Goal: Task Accomplishment & Management: Manage account settings

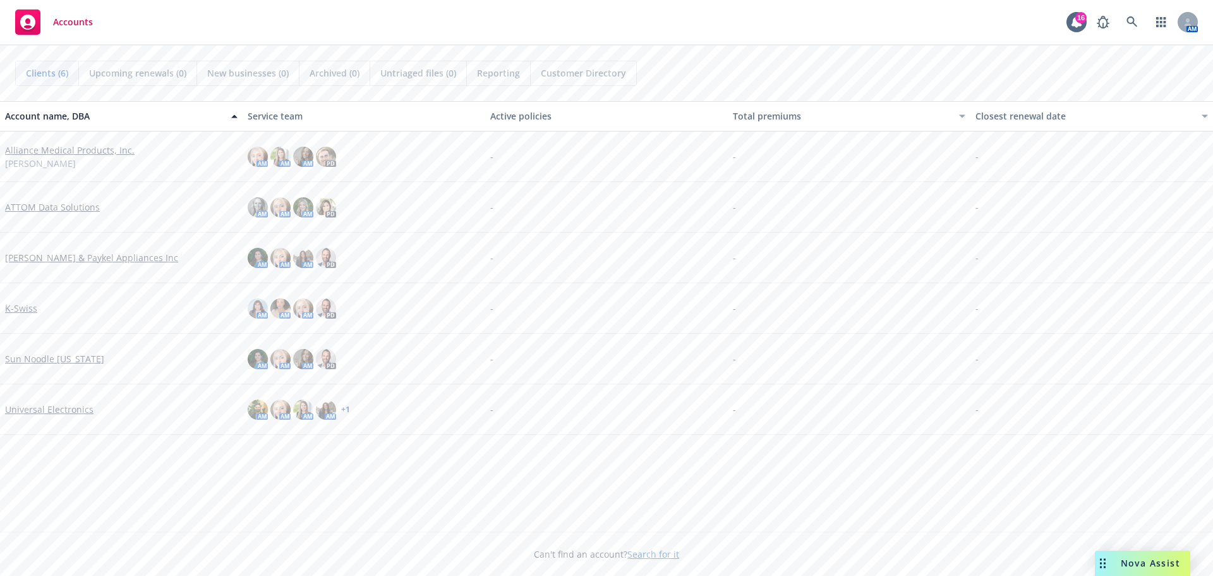
click at [28, 204] on link "ATTOM Data Solutions" at bounding box center [52, 206] width 95 height 13
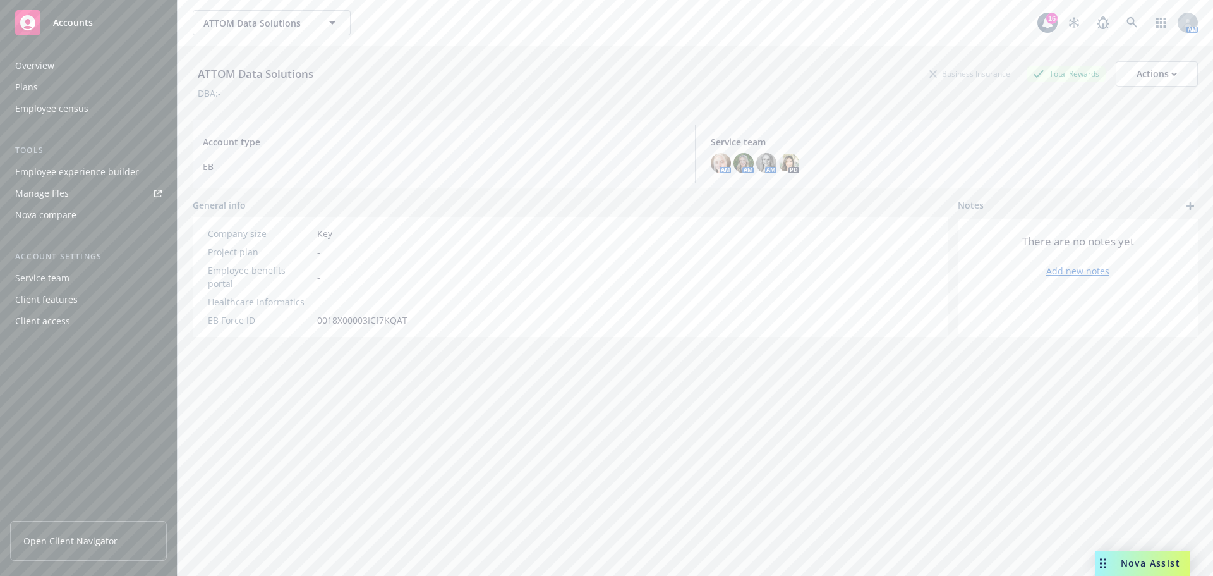
click at [30, 90] on div "Plans" at bounding box center [26, 87] width 23 height 20
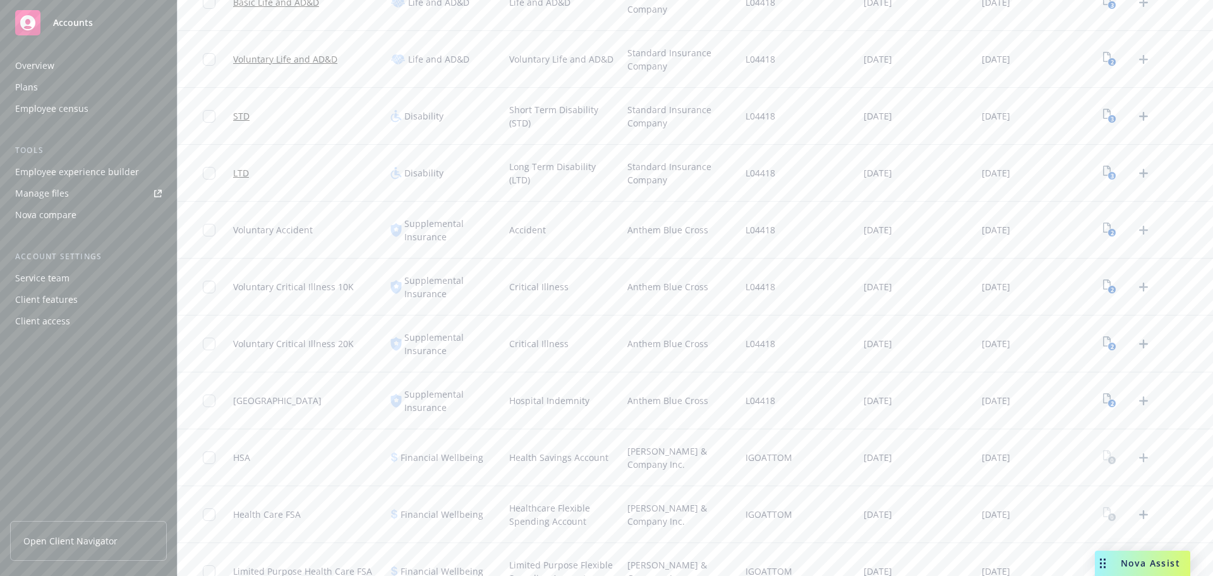
scroll to position [628, 0]
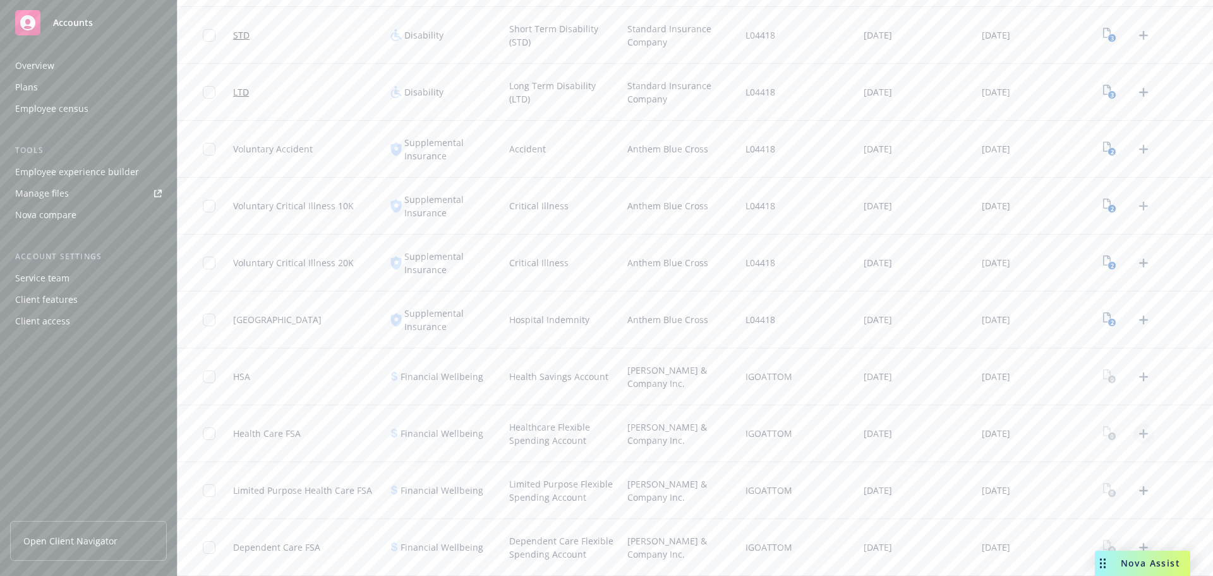
click at [1138, 436] on icon "Upload Plan Documents" at bounding box center [1143, 433] width 15 height 15
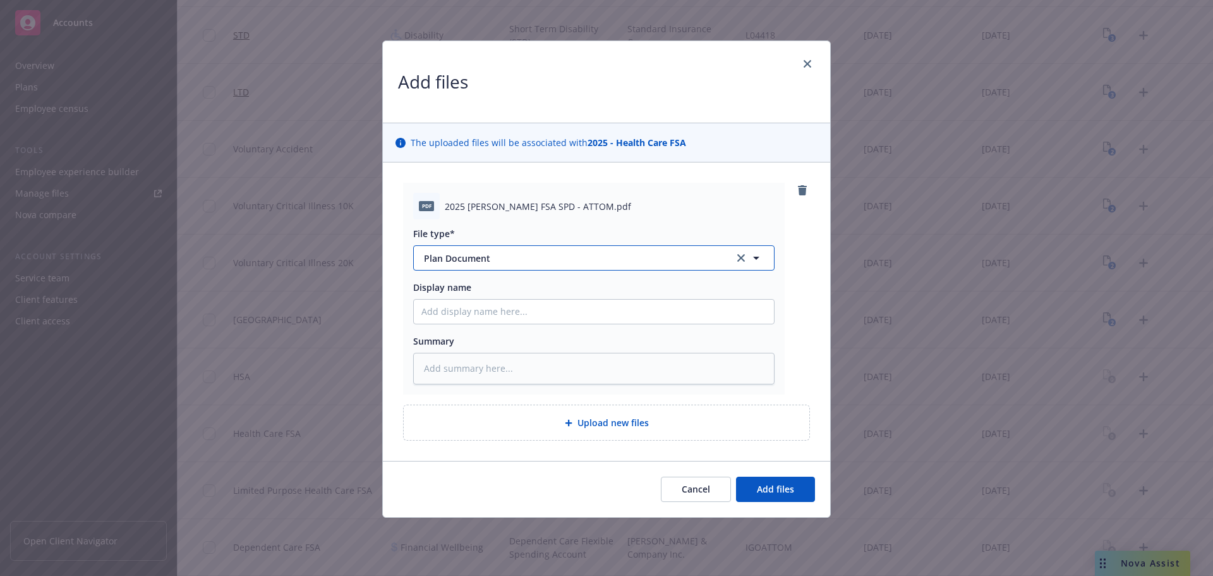
click at [515, 255] on span "Plan Document" at bounding box center [570, 258] width 293 height 13
click at [497, 286] on div "Plan Document" at bounding box center [594, 293] width 345 height 18
click at [810, 485] on button "Add files" at bounding box center [775, 488] width 79 height 25
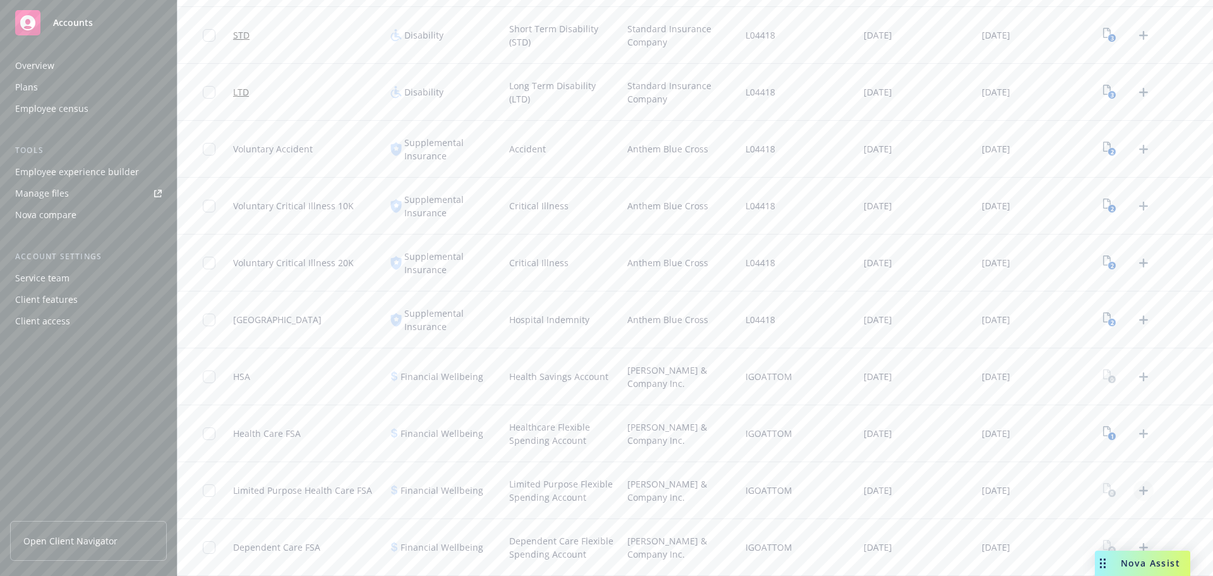
click at [1137, 495] on icon "Upload Plan Documents" at bounding box center [1143, 490] width 15 height 15
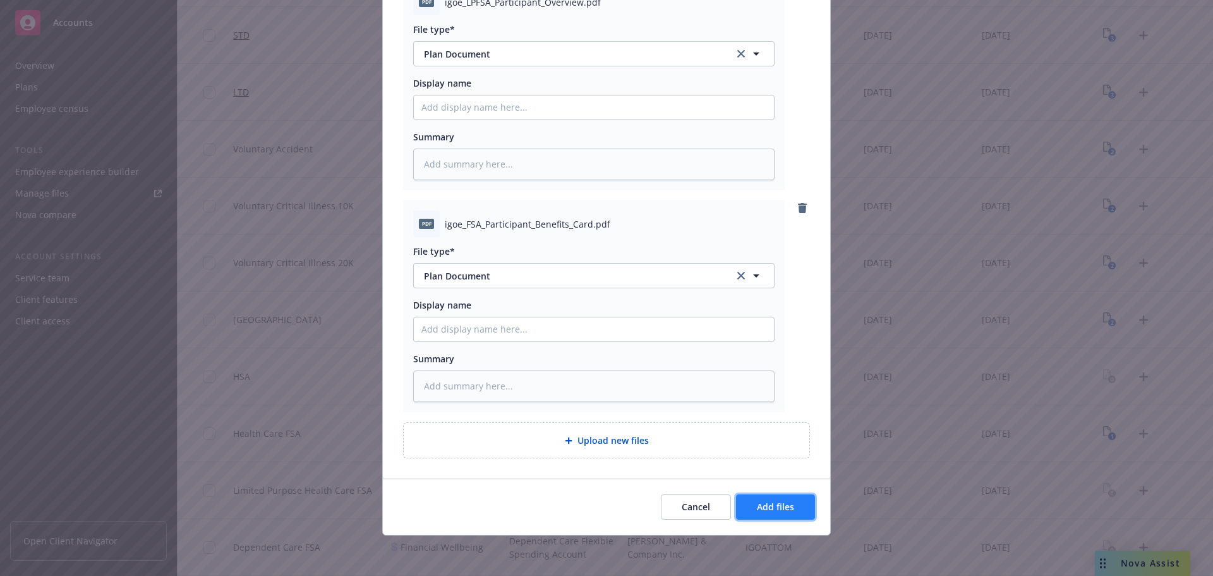
click at [778, 511] on span "Add files" at bounding box center [775, 506] width 37 height 12
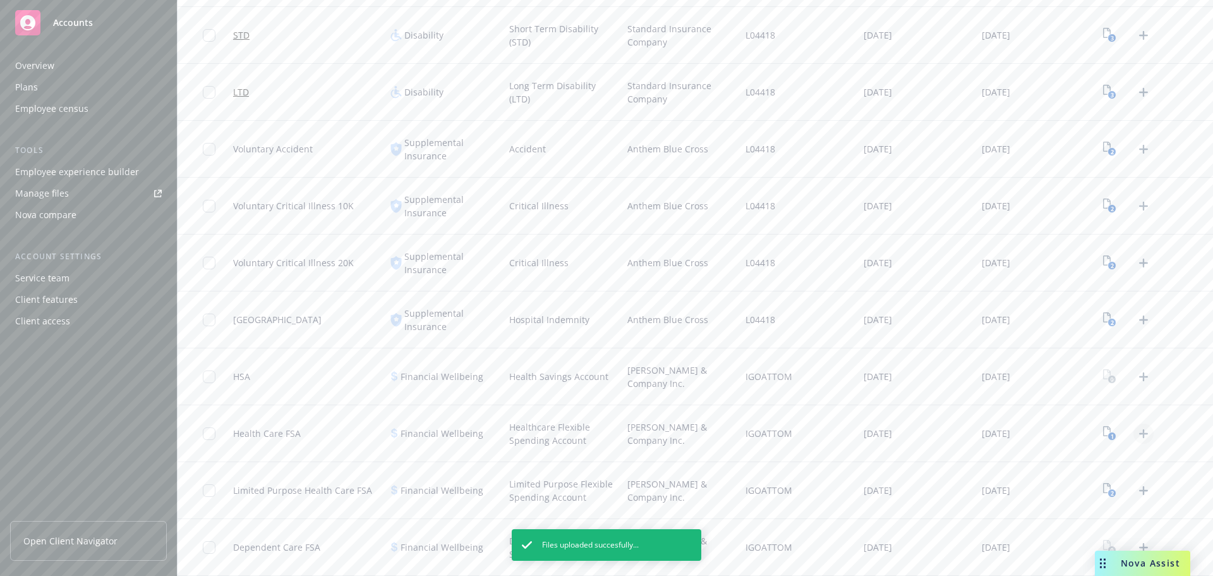
click at [1136, 432] on icon "Upload Plan Documents" at bounding box center [1143, 433] width 15 height 15
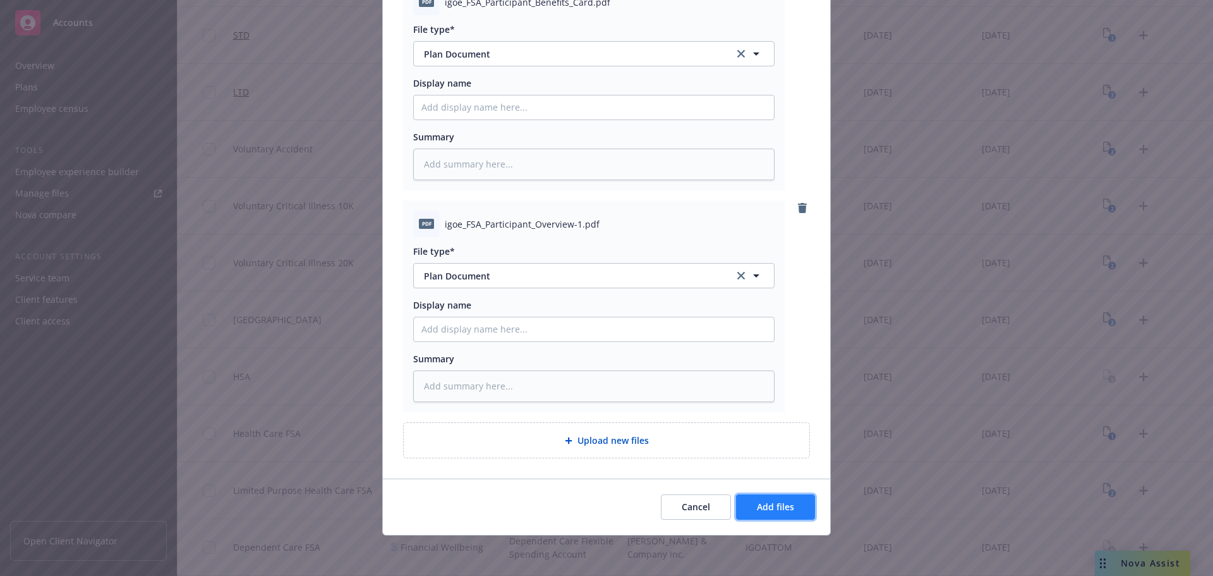
click at [767, 509] on span "Add files" at bounding box center [775, 506] width 37 height 12
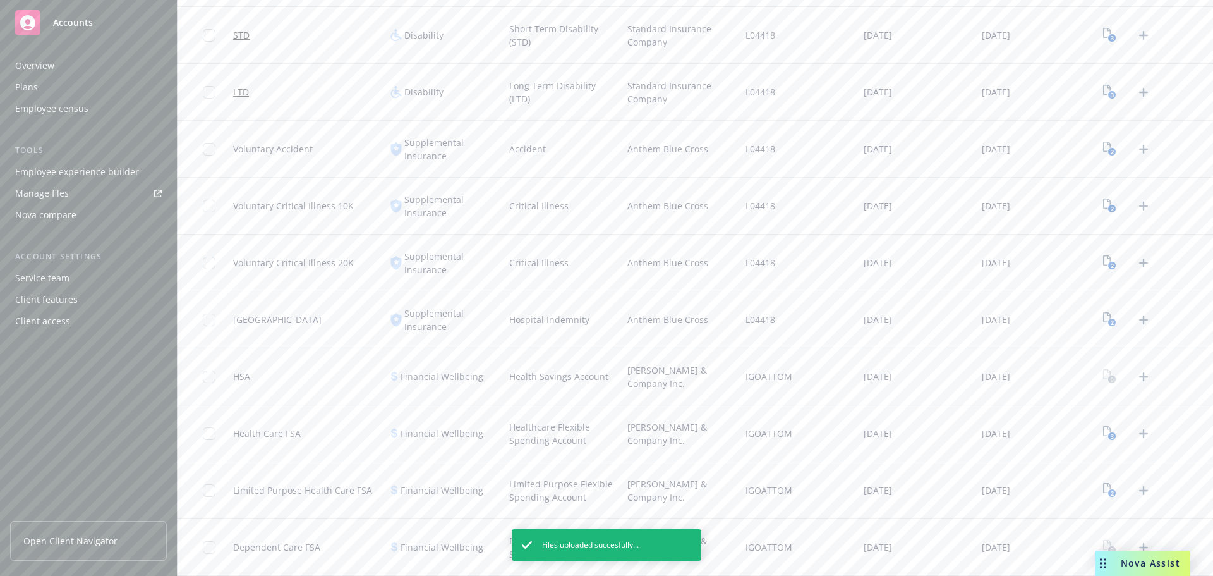
click at [1145, 543] on div at bounding box center [1127, 547] width 54 height 20
click at [1139, 545] on icon "Upload Plan Documents" at bounding box center [1143, 547] width 15 height 15
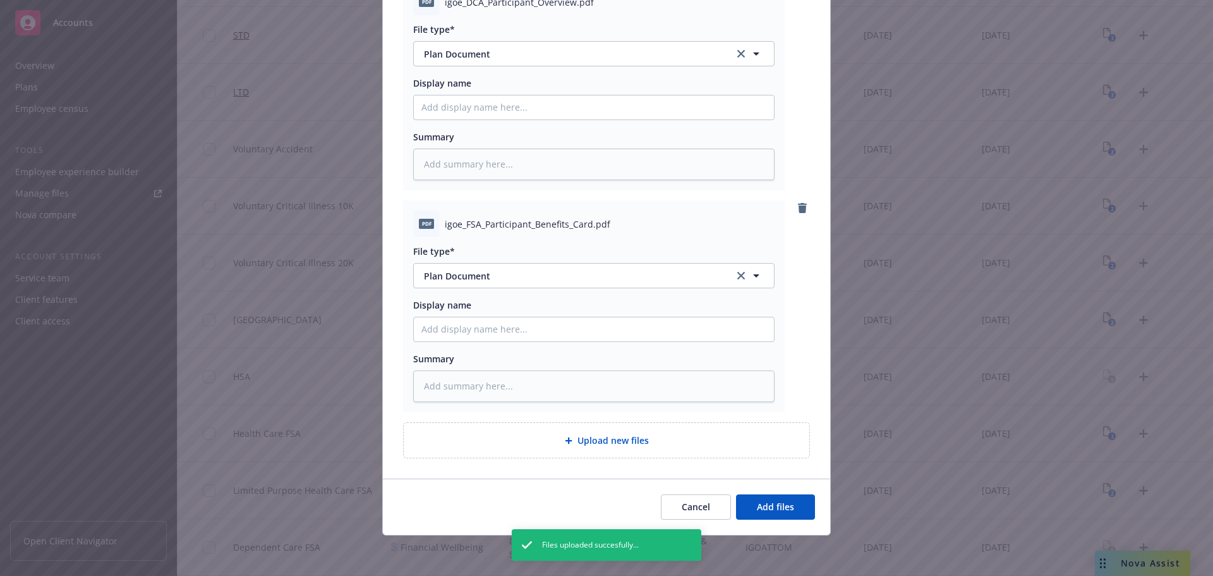
click at [765, 523] on div "Cancel Add files" at bounding box center [606, 506] width 447 height 56
click at [767, 514] on button "Add files" at bounding box center [775, 506] width 79 height 25
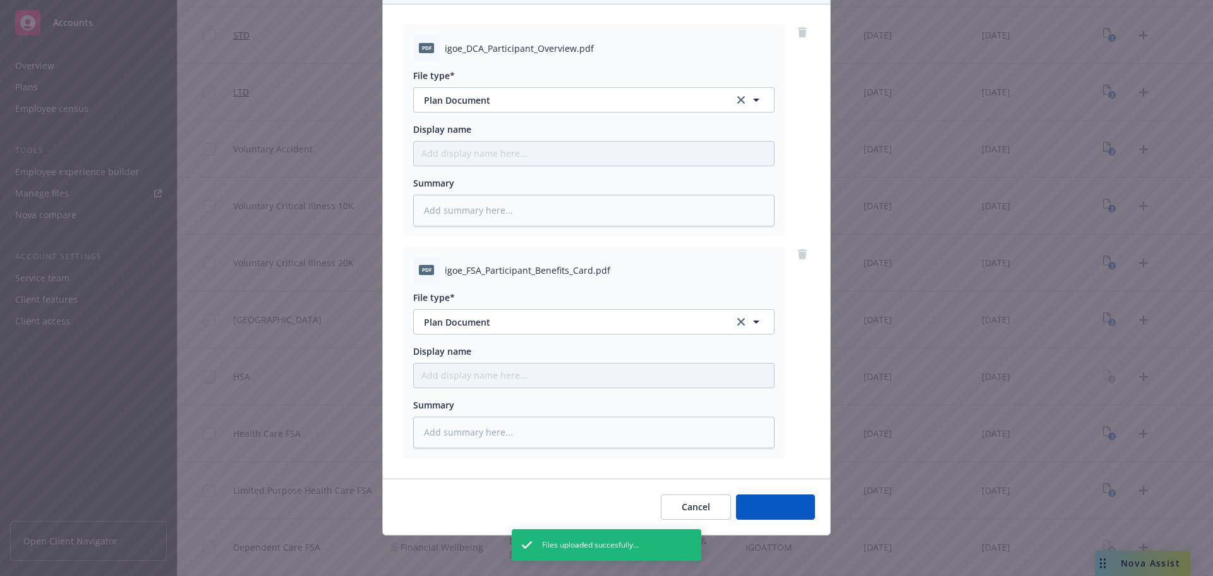
scroll to position [158, 0]
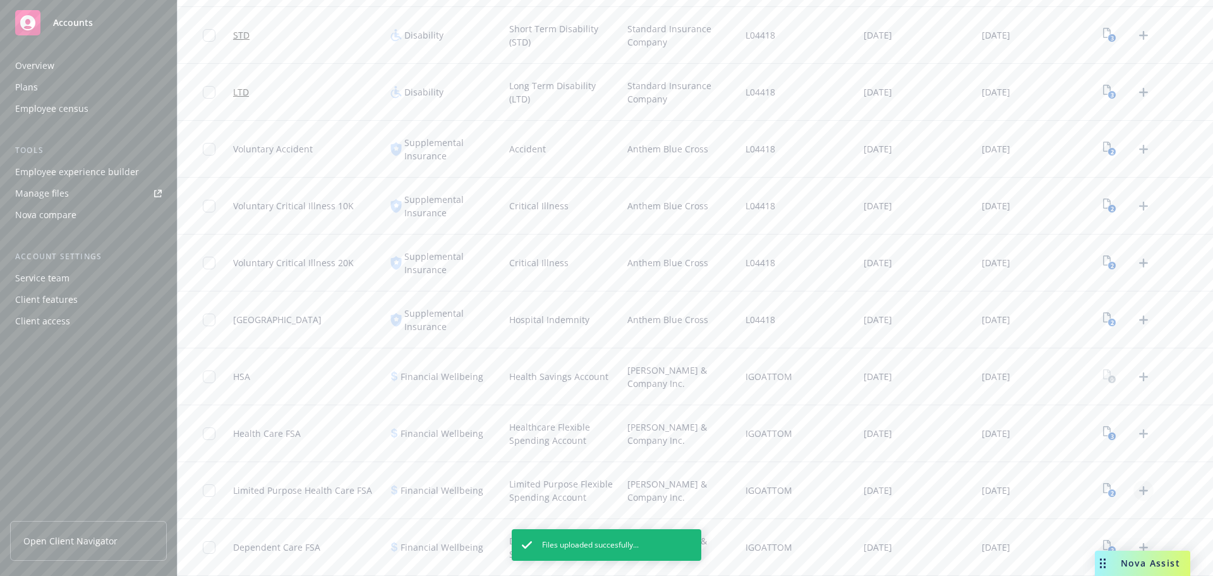
click at [1136, 485] on icon "Upload Plan Documents" at bounding box center [1143, 490] width 15 height 15
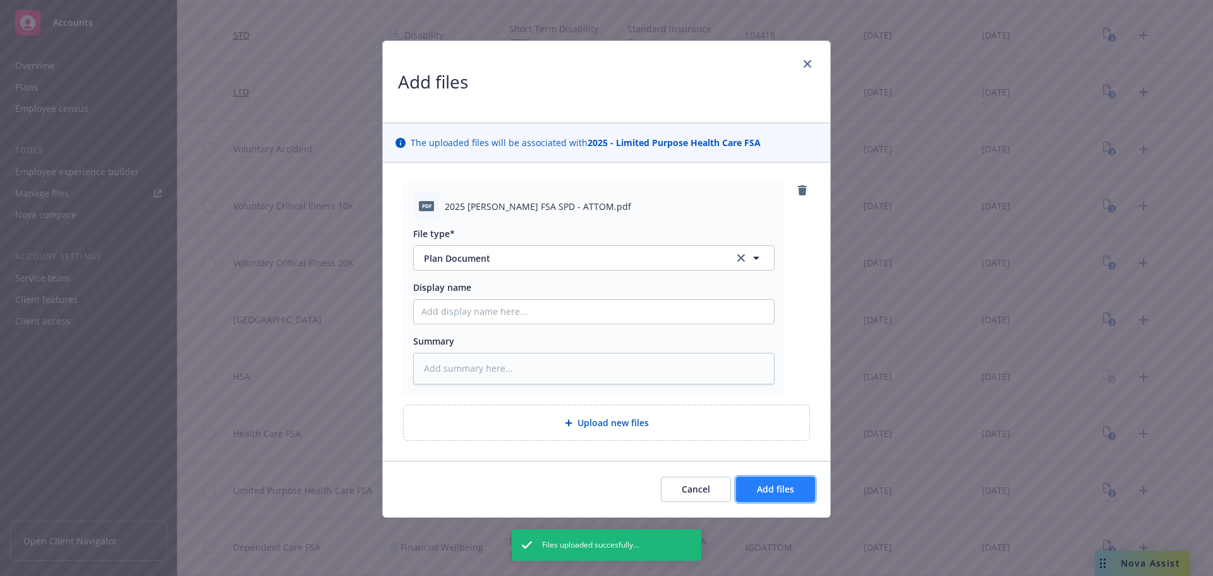
click at [757, 483] on span "Add files" at bounding box center [775, 489] width 37 height 12
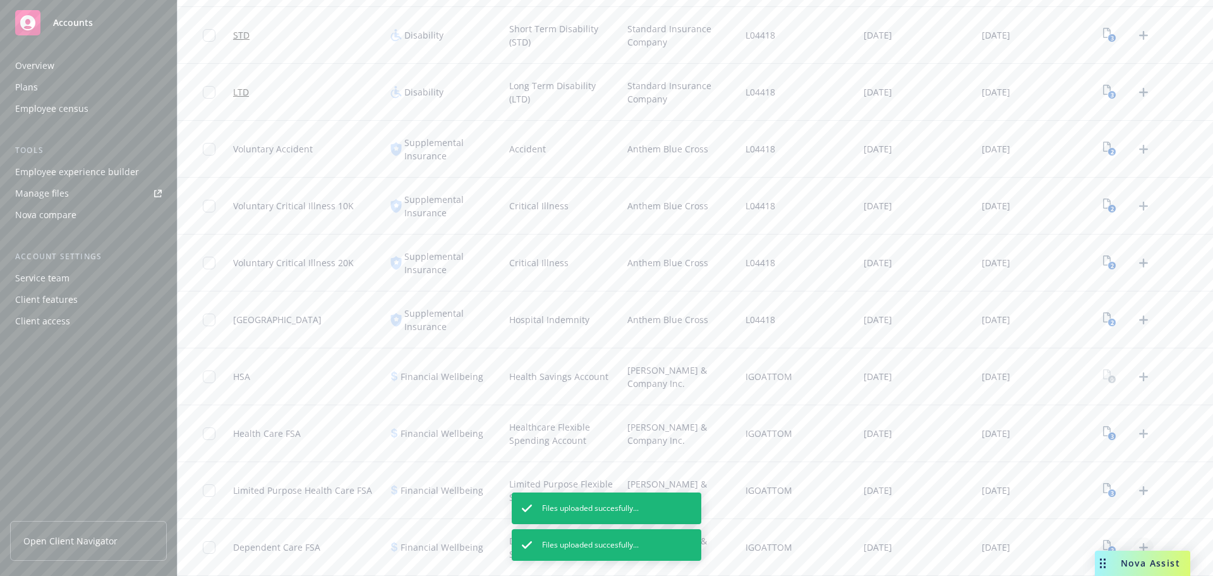
click at [1136, 544] on icon "Upload Plan Documents" at bounding box center [1143, 547] width 15 height 15
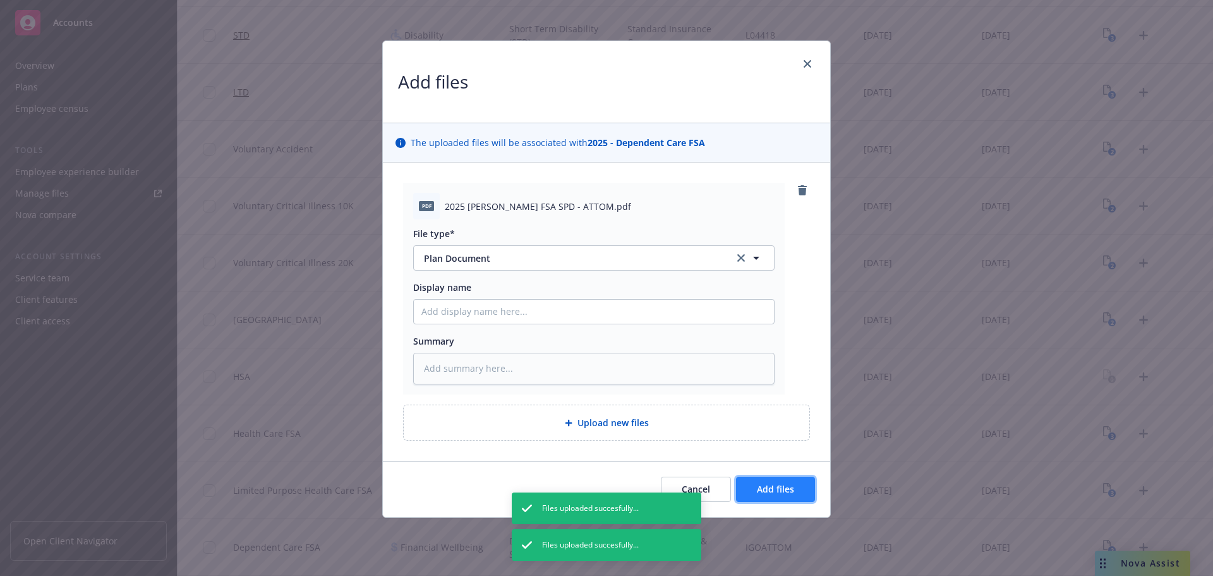
click at [772, 484] on span "Add files" at bounding box center [775, 489] width 37 height 12
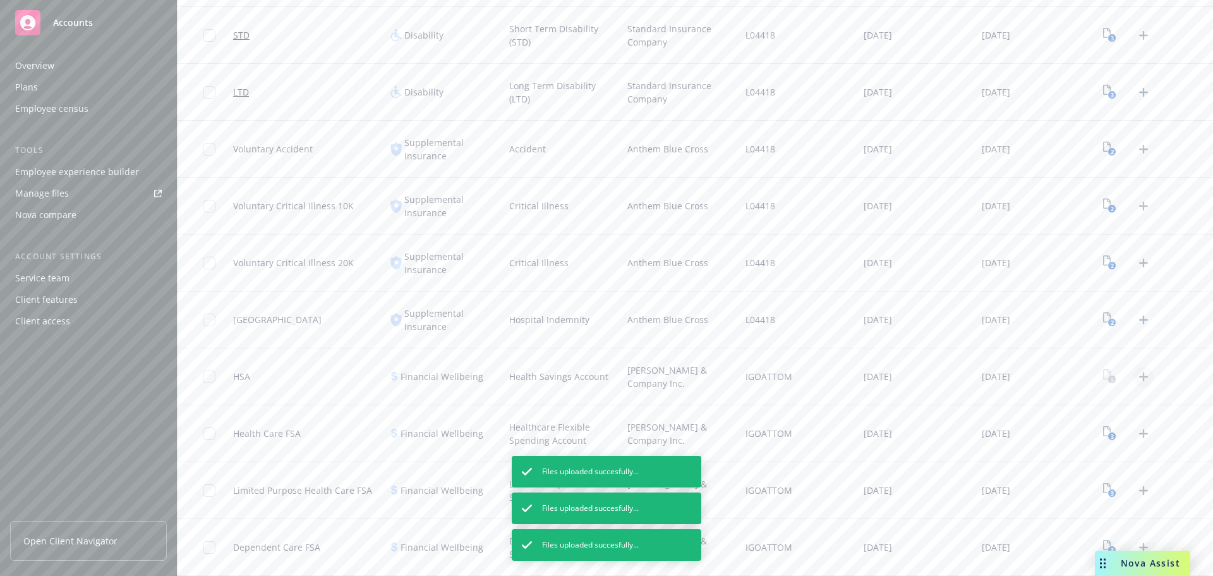
click at [1139, 376] on icon "Upload Plan Documents" at bounding box center [1143, 376] width 9 height 9
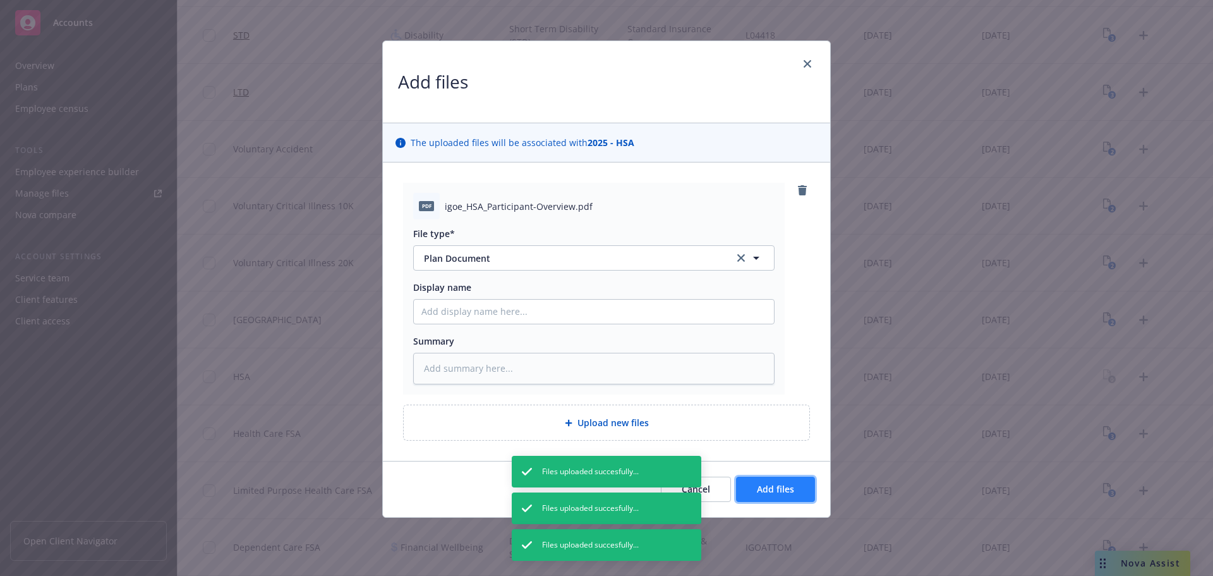
click at [782, 486] on span "Add files" at bounding box center [775, 489] width 37 height 12
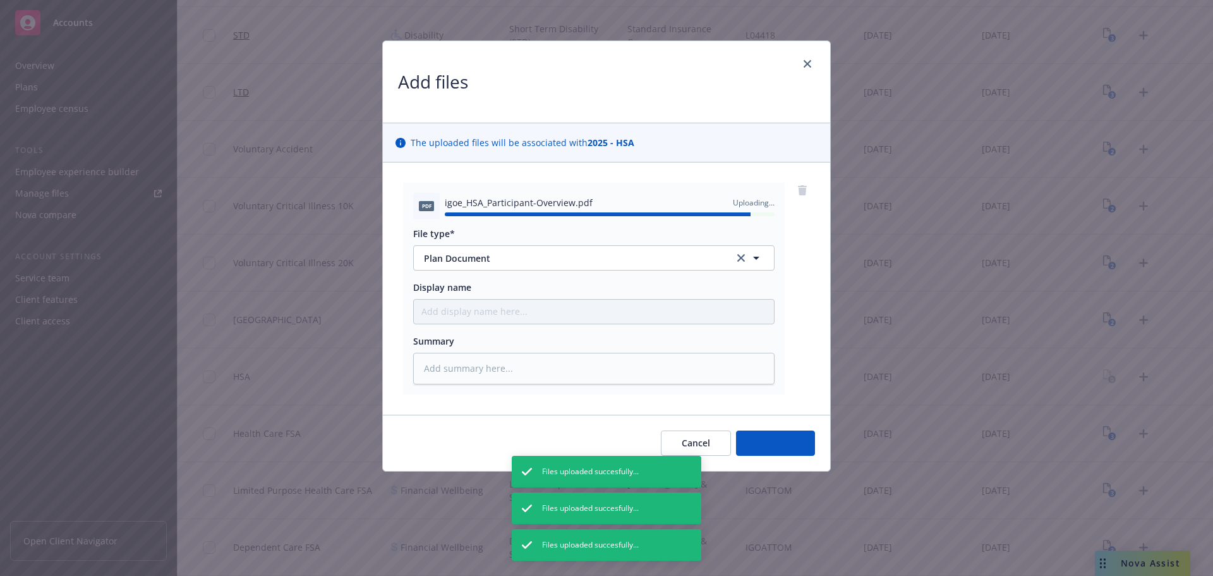
type textarea "x"
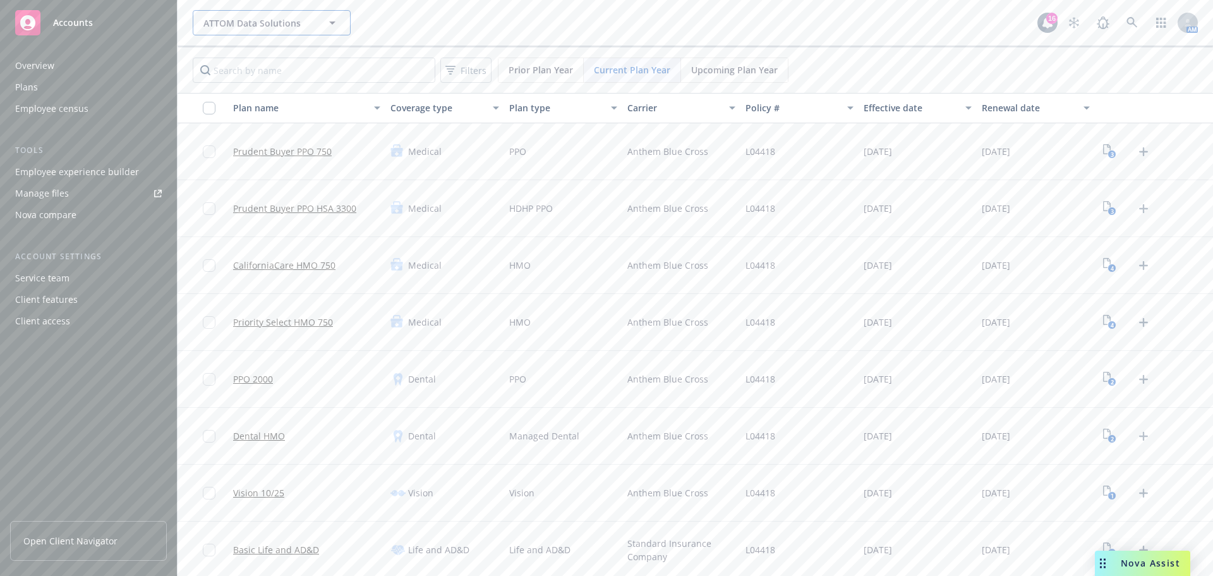
click at [274, 28] on span "ATTOM Data Solutions" at bounding box center [257, 22] width 109 height 13
click at [269, 23] on span "ATTOM Data Solutions" at bounding box center [257, 22] width 109 height 13
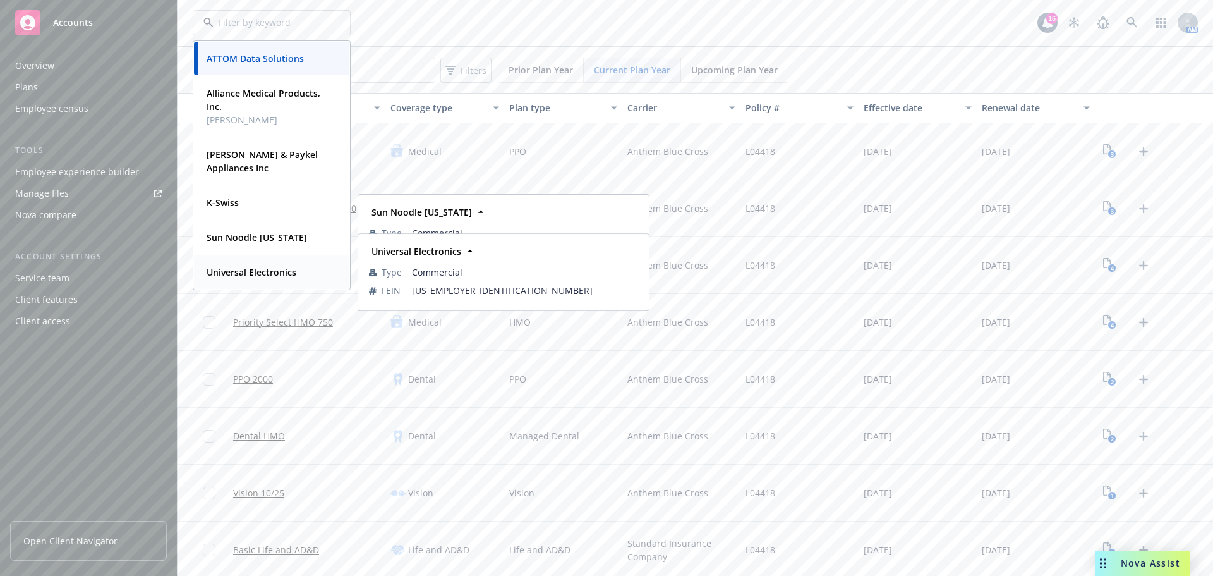
click at [248, 272] on strong "Universal Electronics" at bounding box center [252, 272] width 90 height 12
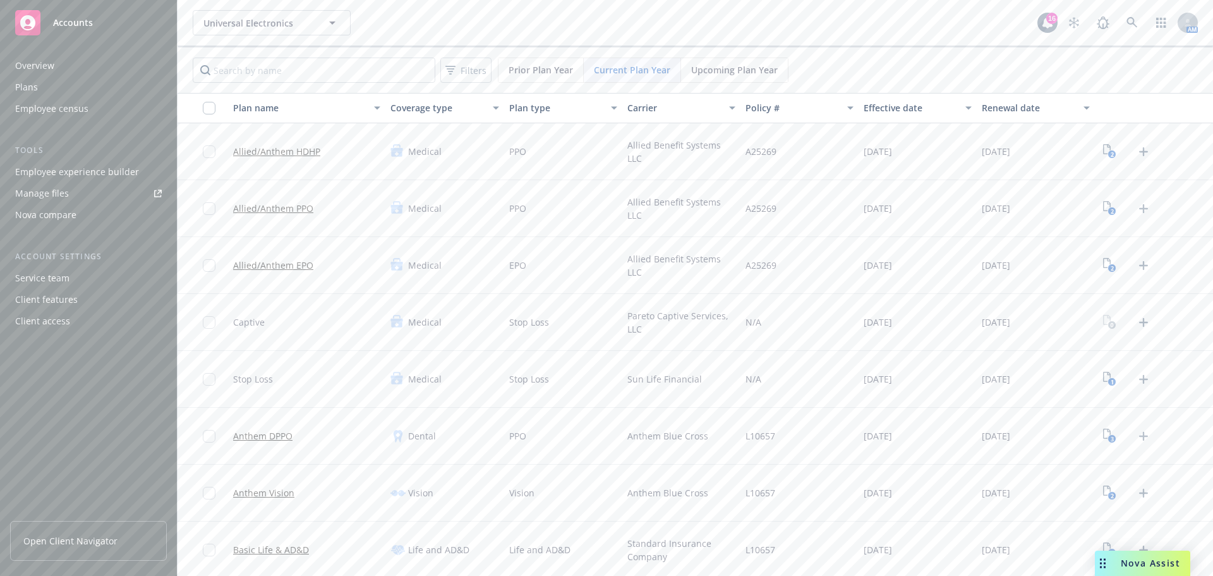
click at [51, 171] on div "Employee experience builder" at bounding box center [77, 172] width 124 height 20
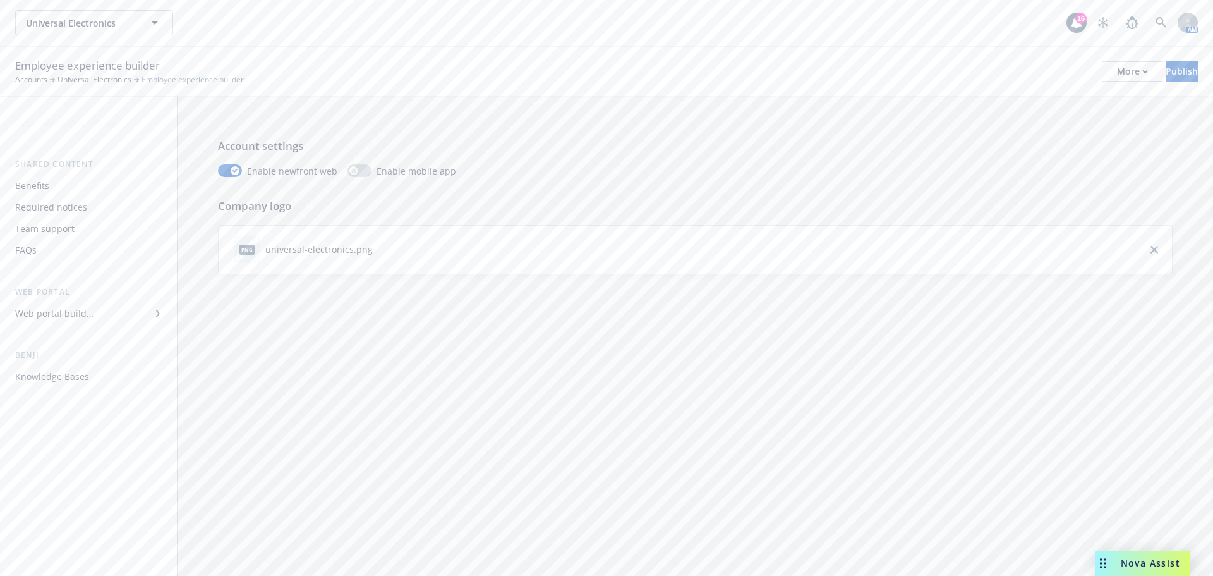
click at [43, 195] on div "Benefits" at bounding box center [32, 186] width 34 height 20
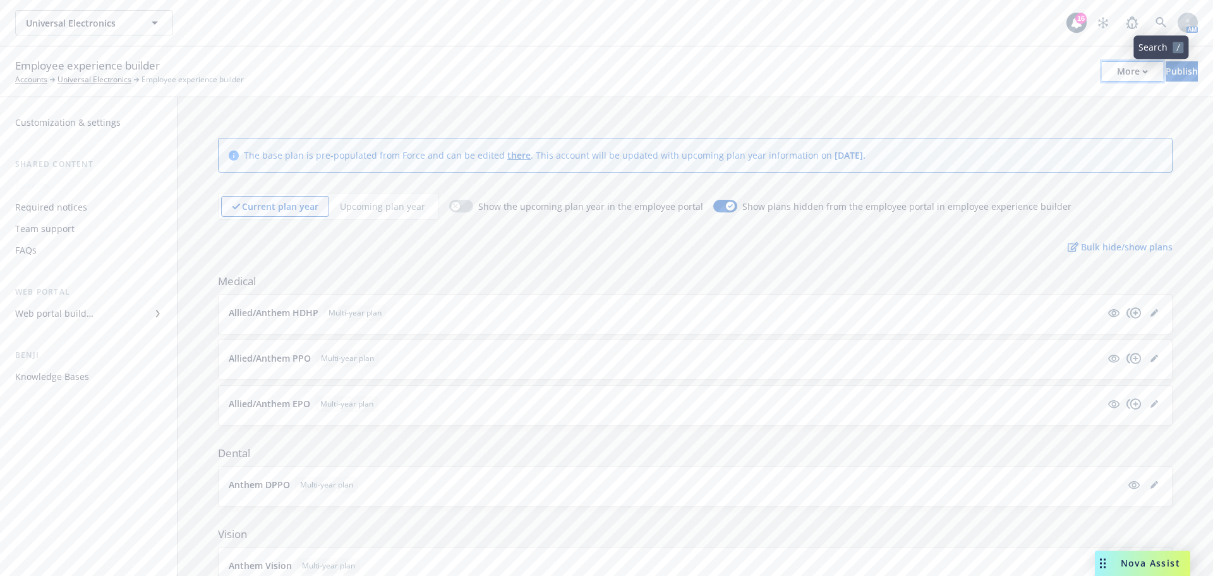
click at [1117, 75] on div "More" at bounding box center [1132, 71] width 31 height 19
click at [1006, 123] on link "Copy portal link" at bounding box center [1028, 124] width 187 height 25
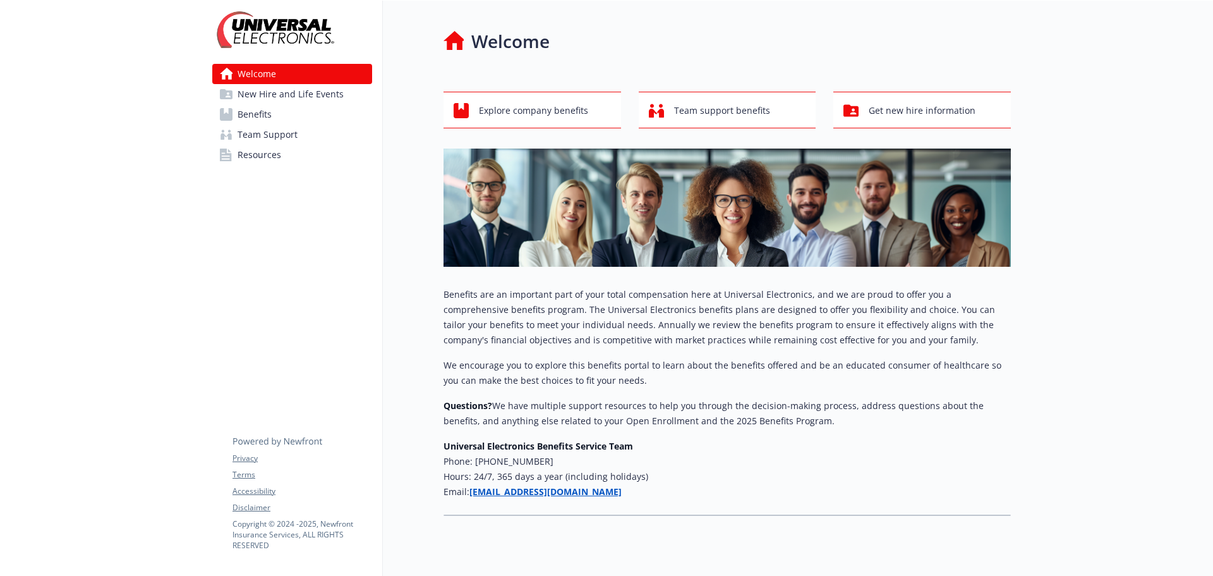
click at [296, 87] on span "New Hire and Life Events" at bounding box center [291, 94] width 106 height 20
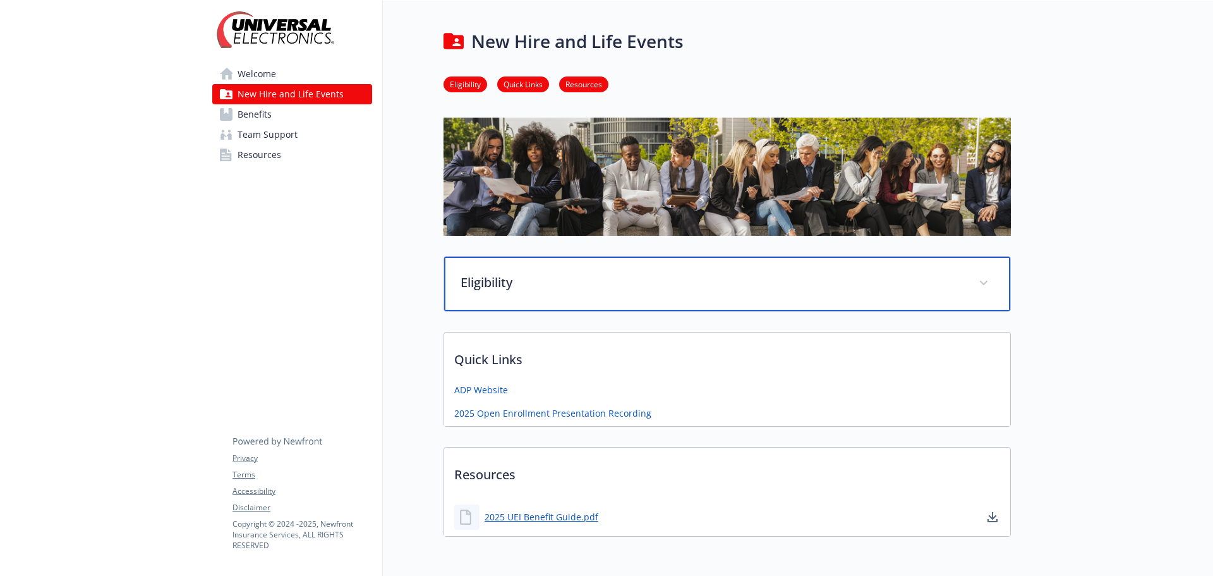
click at [503, 271] on div "Eligibility" at bounding box center [727, 284] width 566 height 54
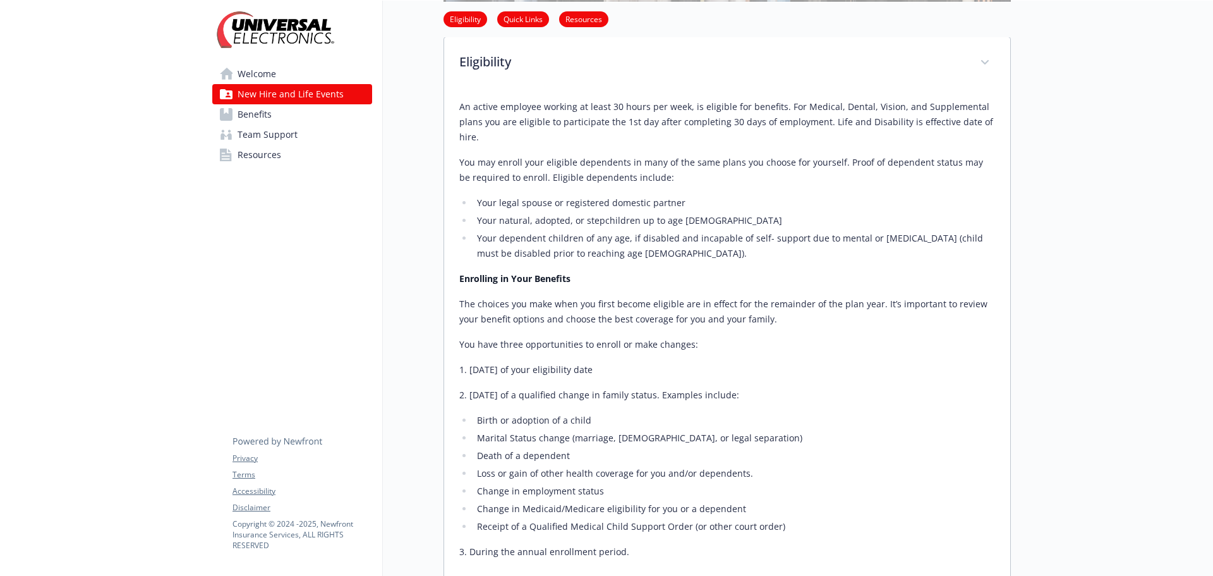
scroll to position [185, 0]
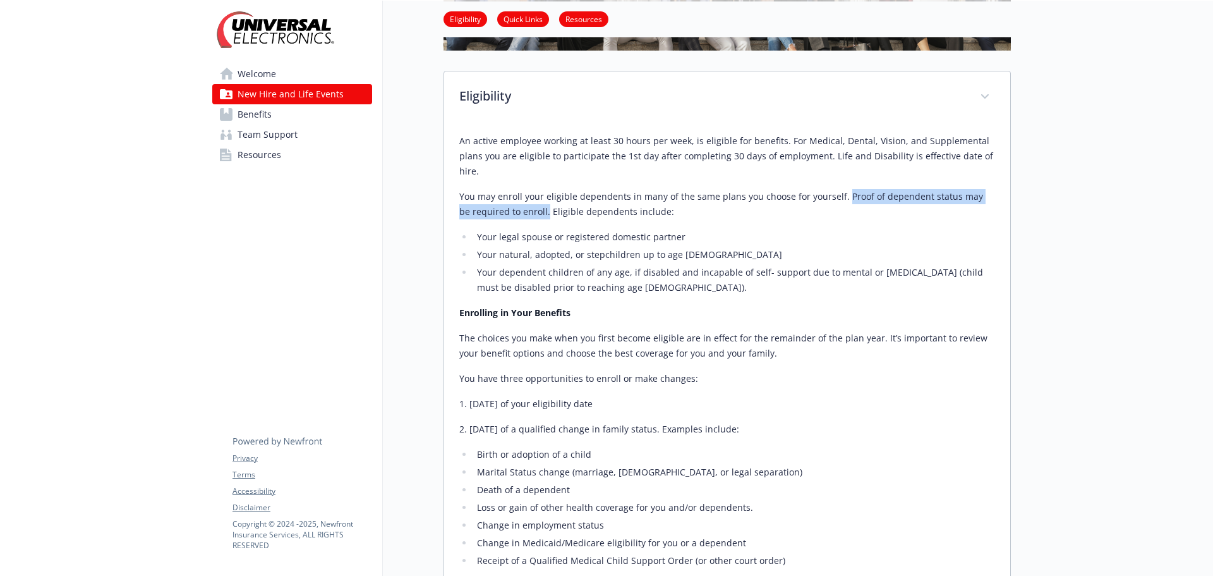
drag, startPoint x: 534, startPoint y: 214, endPoint x: 839, endPoint y: 194, distance: 305.9
click at [839, 194] on p "You may enroll your eligible dependents in many of the same plans you choose fo…" at bounding box center [727, 204] width 536 height 30
copy p "Proof of dependent status may be required to enroll."
